Goal: Information Seeking & Learning: Learn about a topic

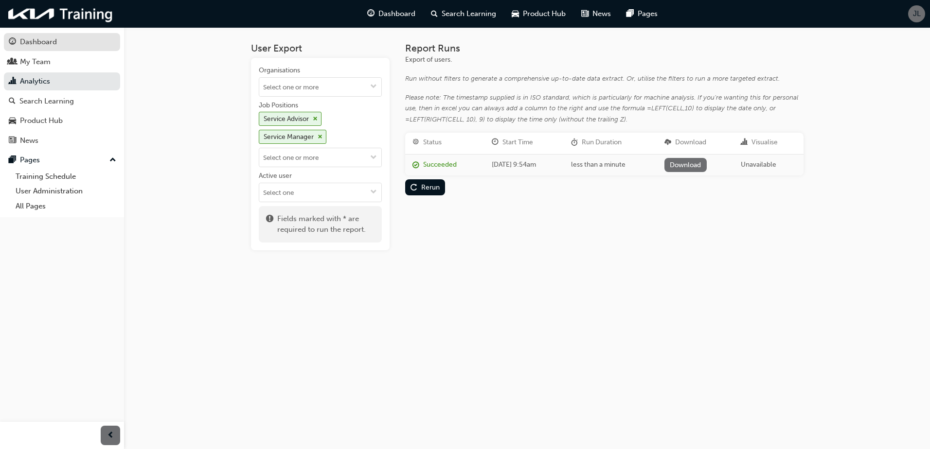
click at [56, 44] on div "Dashboard" at bounding box center [38, 41] width 37 height 11
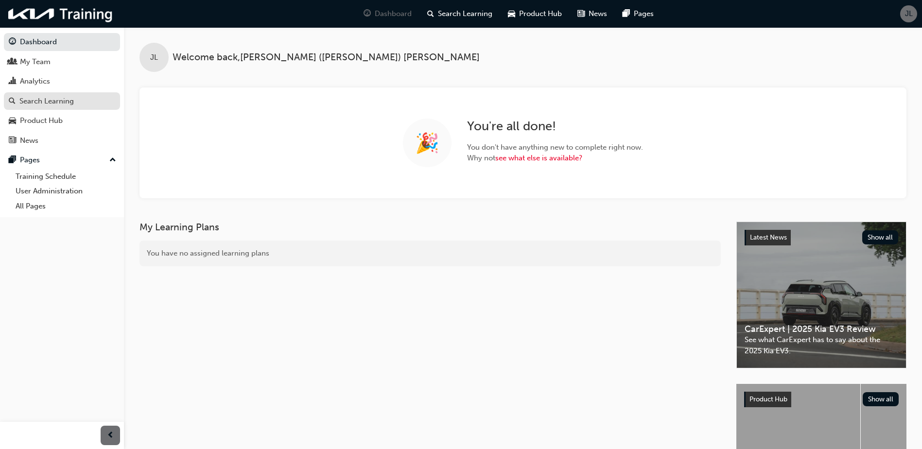
click at [53, 100] on div "Search Learning" at bounding box center [46, 101] width 54 height 11
